Goal: Information Seeking & Learning: Learn about a topic

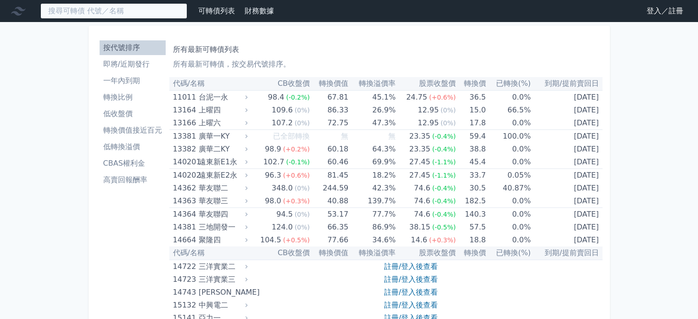
click at [133, 13] on input at bounding box center [113, 11] width 147 height 16
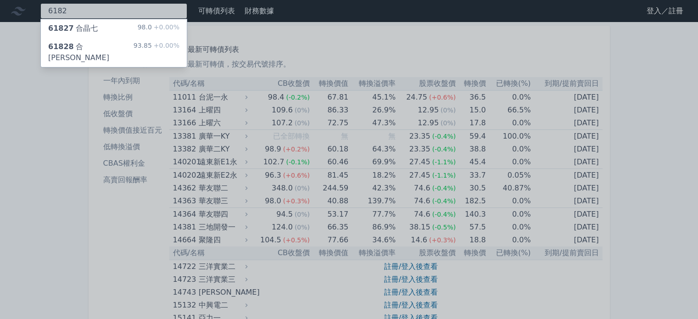
type input "6182"
click at [124, 28] on div "61827 合晶七 98.0 +0.00%" at bounding box center [114, 28] width 146 height 18
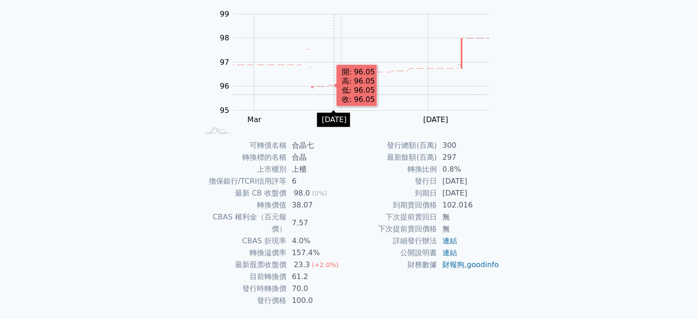
scroll to position [106, 0]
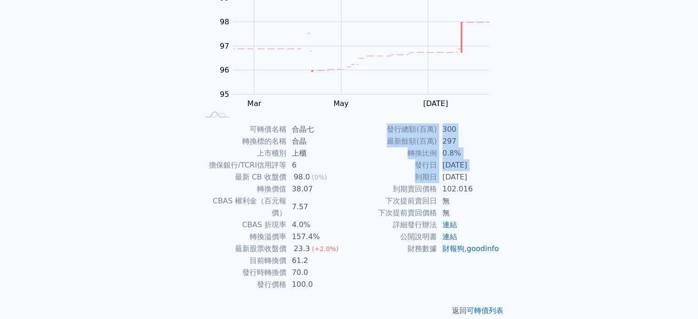
drag, startPoint x: 439, startPoint y: 177, endPoint x: 521, endPoint y: 175, distance: 81.7
click at [521, 175] on div "可轉債列表 › 61827 合晶七 61827 合晶七 可轉債詳細資訊 Zoom Out 95.5 94.5 95 95.5 96 100 97 99 98 …" at bounding box center [349, 123] width 352 height 415
click at [543, 198] on div "可轉債列表 財務數據 可轉債列表 財務數據 登入／註冊 登入／註冊 可轉債列表 › 61827 合晶七 61827 合晶七 可轉債詳細資訊 Zoom Out …" at bounding box center [349, 112] width 698 height 437
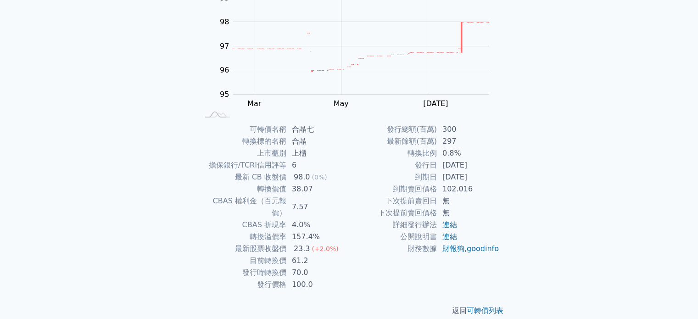
drag, startPoint x: 444, startPoint y: 174, endPoint x: 494, endPoint y: 175, distance: 49.5
click at [494, 175] on td "[DATE]" at bounding box center [468, 177] width 63 height 12
click at [501, 188] on div "可轉債名稱 合晶七 轉換標的名稱 合晶 上市櫃別 上櫃 擔保銀行/TCRI信用評等 6 最新 CB 收盤價 98.0 (0%) 轉換價值 38.07 CBAS…" at bounding box center [349, 206] width 323 height 167
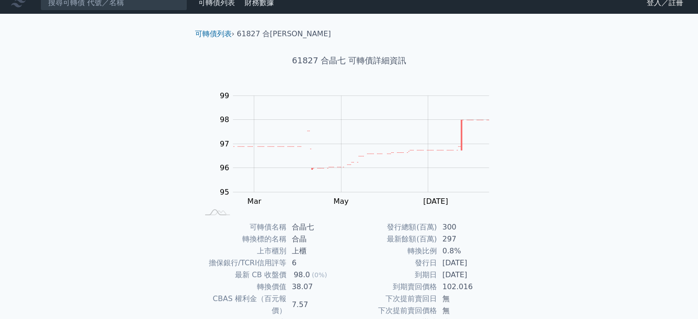
scroll to position [0, 0]
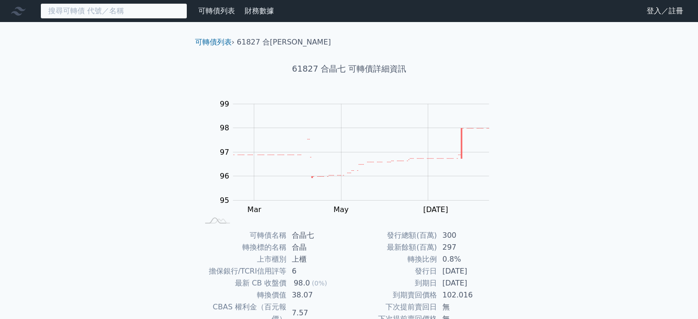
click at [105, 7] on input at bounding box center [113, 11] width 147 height 16
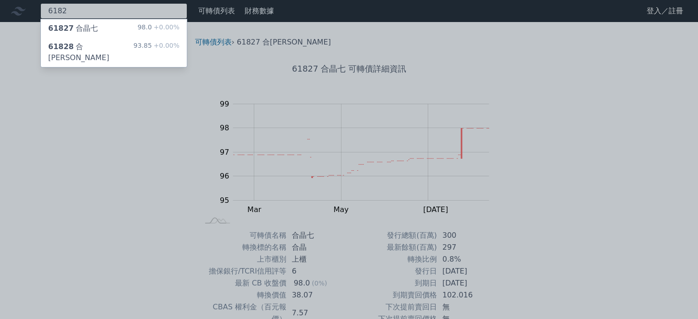
type input "6182"
click at [83, 38] on div "61828 合晶八 93.85 +0.00%" at bounding box center [114, 52] width 146 height 29
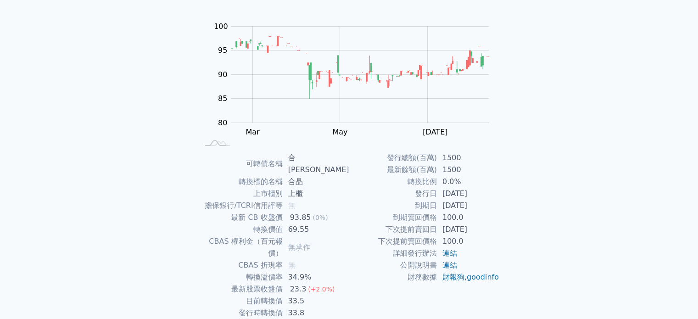
scroll to position [92, 0]
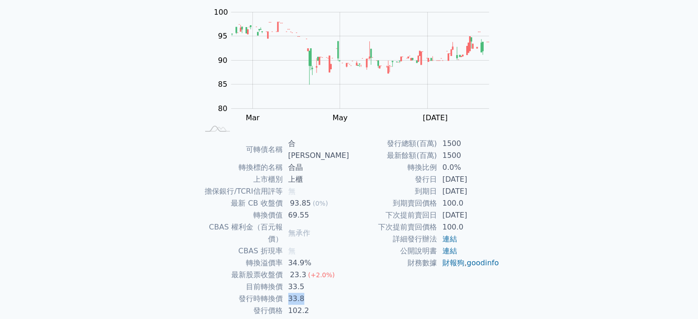
drag, startPoint x: 306, startPoint y: 278, endPoint x: 286, endPoint y: 273, distance: 20.8
click at [286, 293] on td "33.8" at bounding box center [316, 299] width 67 height 12
click at [437, 269] on td "財報狗 , goodinfo" at bounding box center [468, 263] width 63 height 12
